Goal: Transaction & Acquisition: Obtain resource

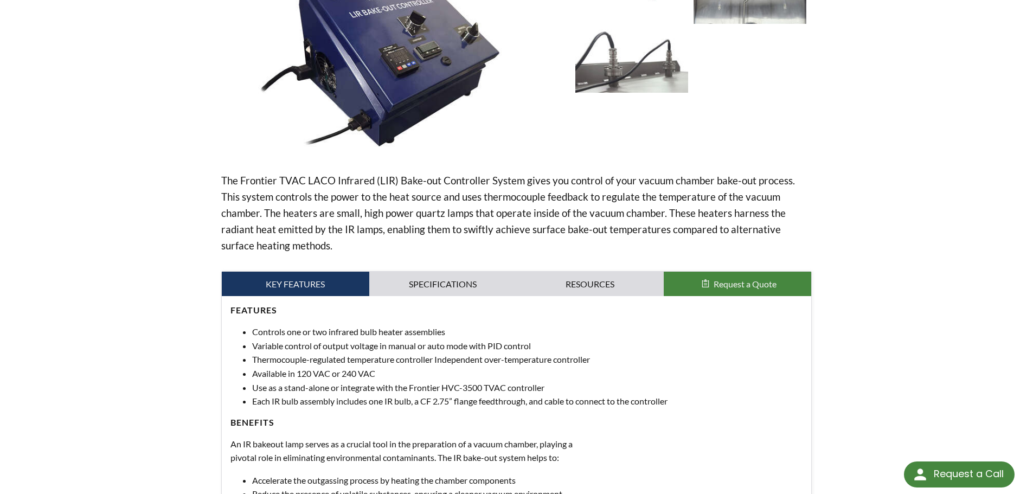
scroll to position [217, 0]
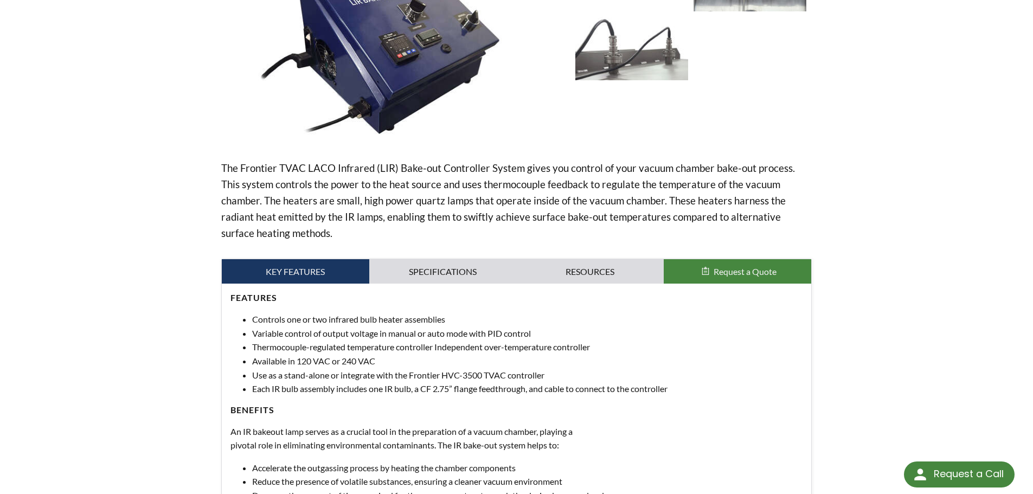
click at [589, 401] on div "Features Controls one or two infrared bulb heater assemblies Variable control o…" at bounding box center [516, 404] width 573 height 224
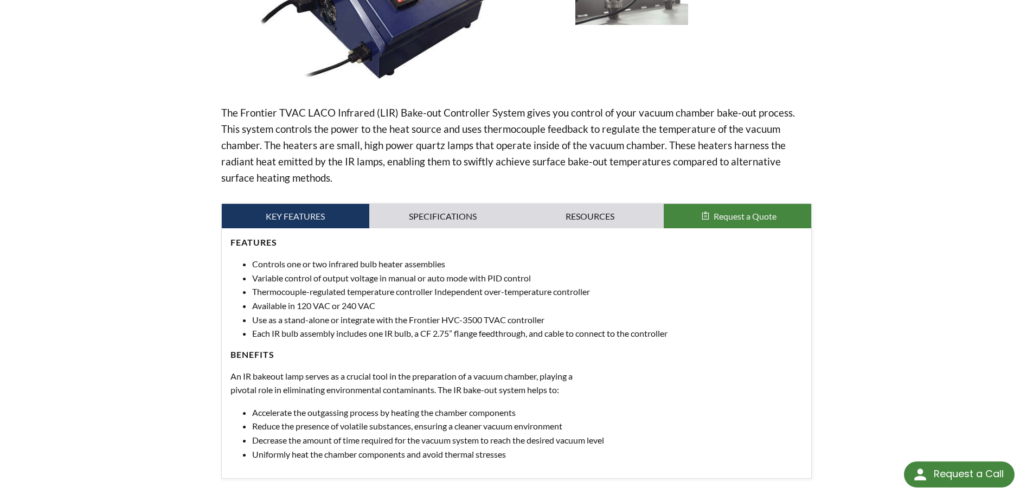
scroll to position [271, 0]
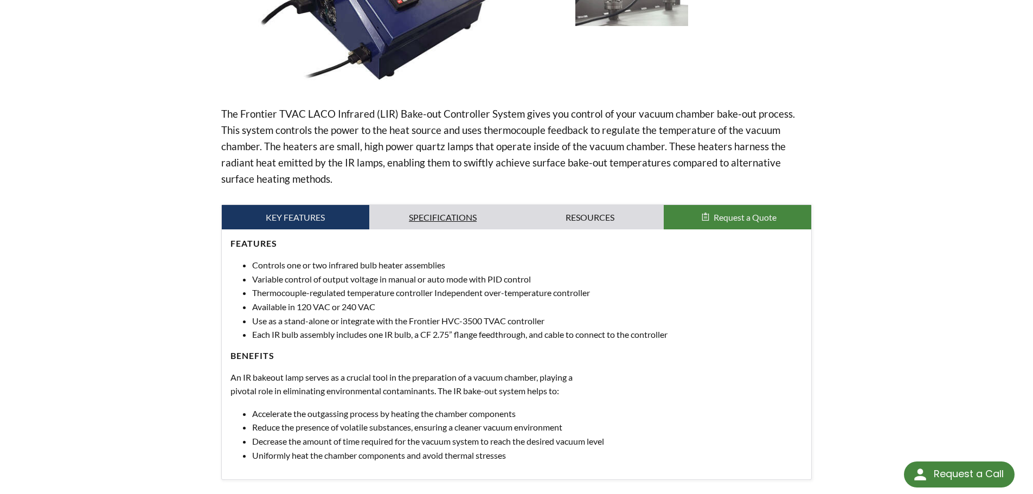
click at [470, 215] on link "Specifications" at bounding box center [442, 217] width 147 height 25
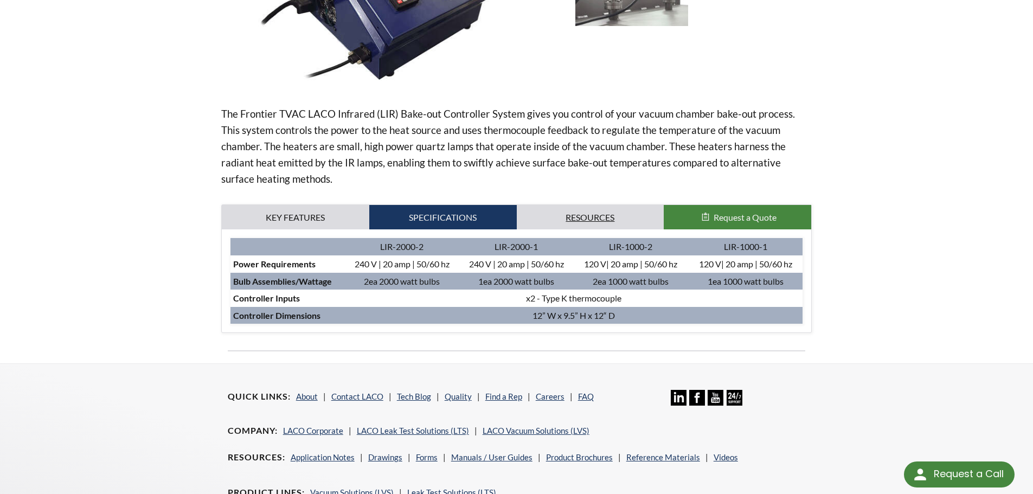
click at [535, 220] on link "Resources" at bounding box center [590, 217] width 147 height 25
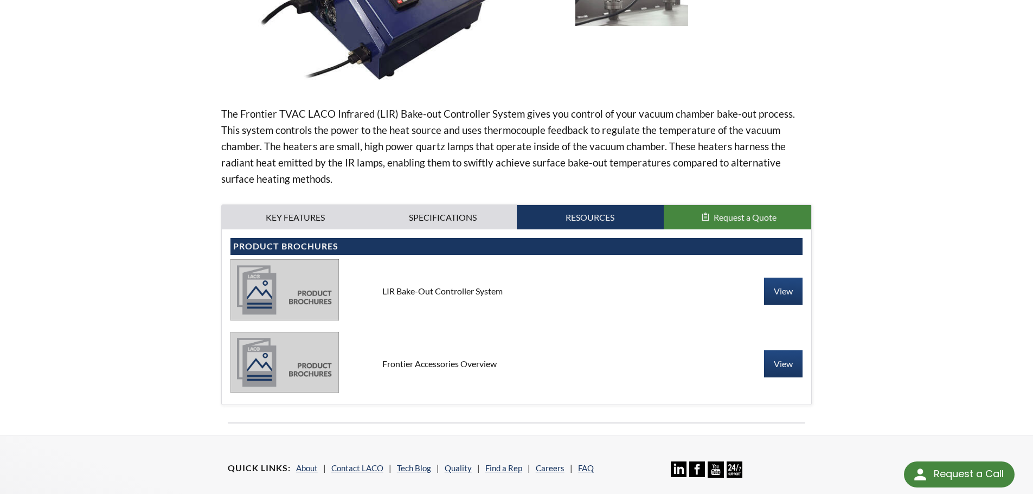
click at [727, 224] on button "Request a Quote" at bounding box center [737, 217] width 147 height 25
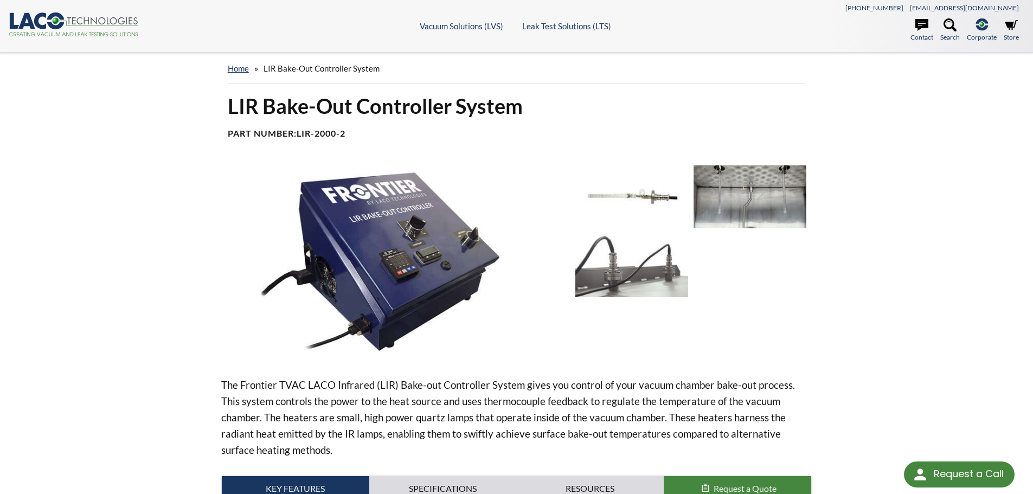
drag, startPoint x: 341, startPoint y: 210, endPoint x: 349, endPoint y: 209, distance: 8.2
